Goal: Task Accomplishment & Management: Manage account settings

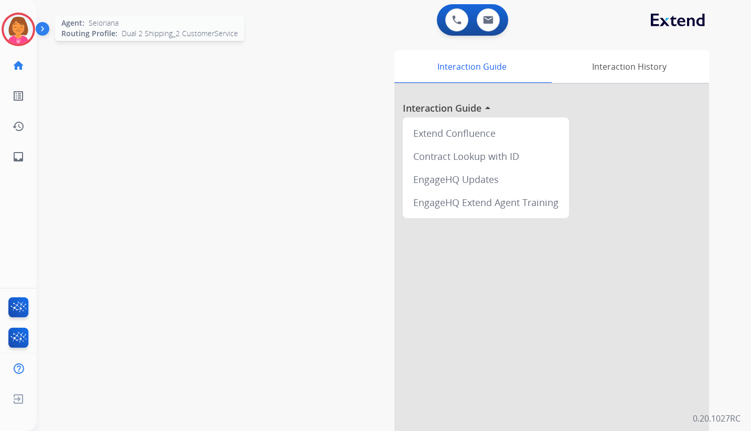
click at [18, 29] on img at bounding box center [18, 29] width 29 height 29
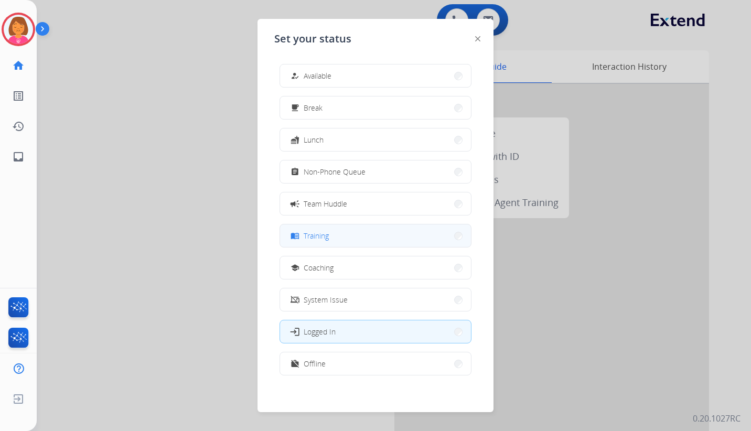
click at [385, 236] on button "menu_book Training" at bounding box center [375, 236] width 191 height 23
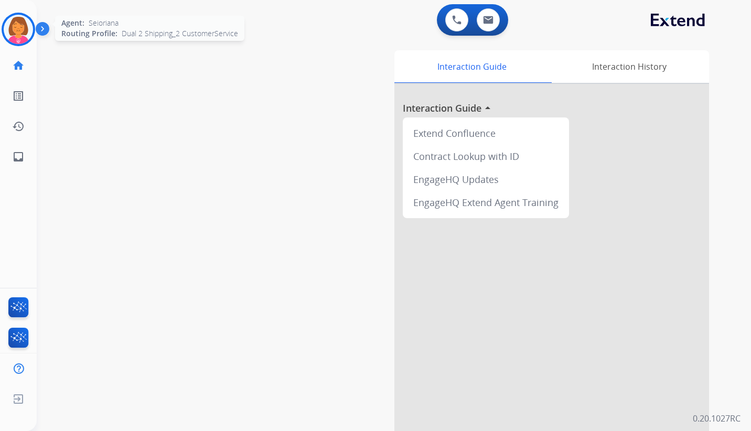
click at [22, 29] on img at bounding box center [18, 29] width 29 height 29
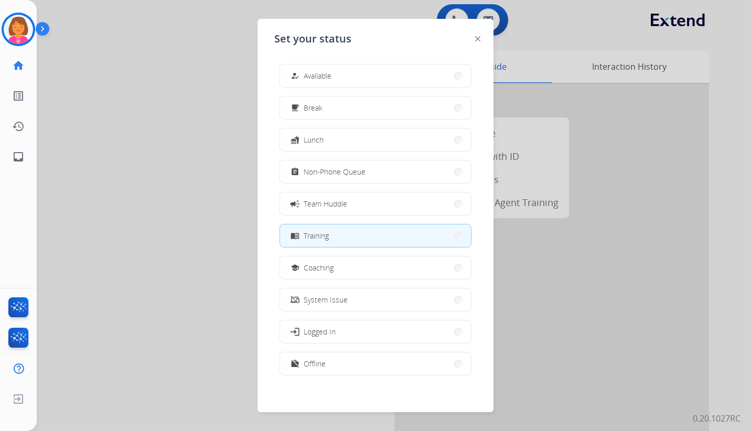
click at [376, 238] on button "menu_book Training" at bounding box center [375, 236] width 191 height 23
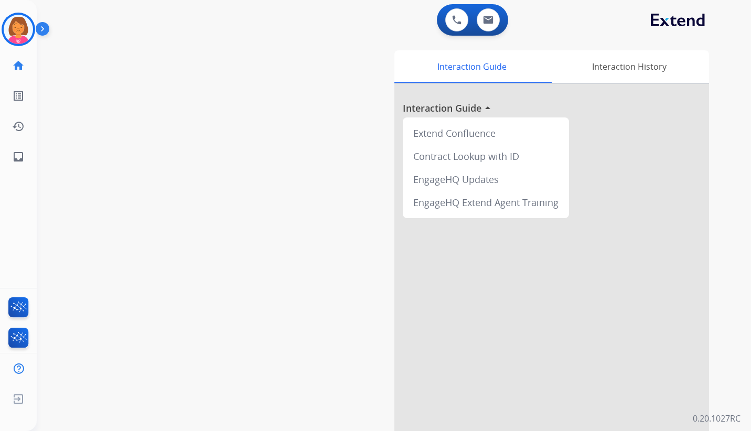
click at [41, 28] on img at bounding box center [45, 31] width 18 height 20
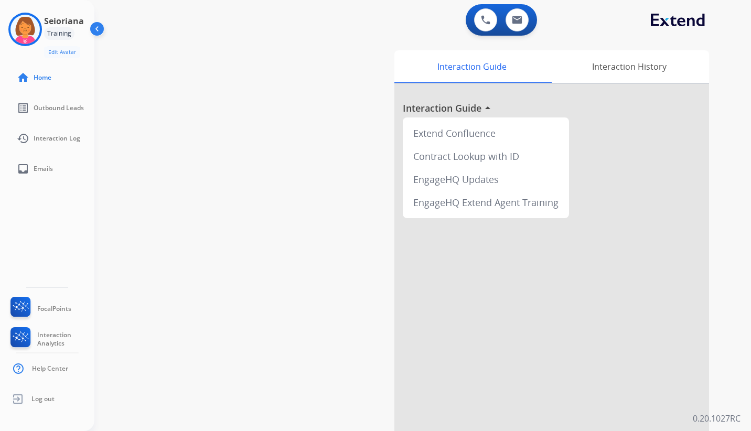
drag, startPoint x: 22, startPoint y: 31, endPoint x: 190, endPoint y: 217, distance: 250.4
click at [188, 215] on div "swap_horiz Break voice bridge close_fullscreen Connect 3-Way Call merge_type Se…" at bounding box center [410, 257] width 632 height 438
click at [40, 402] on span "Log out" at bounding box center [42, 399] width 23 height 8
